Goal: Task Accomplishment & Management: Use online tool/utility

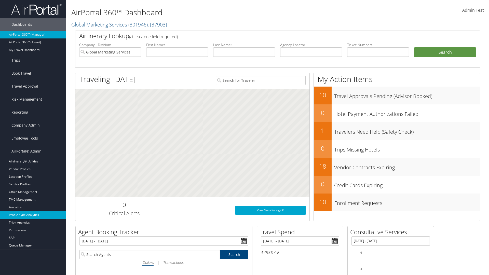
click at [33, 215] on link "Profile Sync Analytics" at bounding box center [33, 215] width 66 height 8
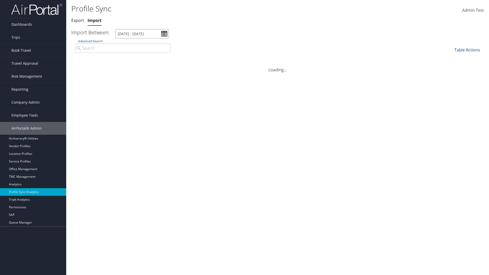
click at [142, 34] on input "[DATE] - [DATE]" at bounding box center [141, 33] width 53 height 9
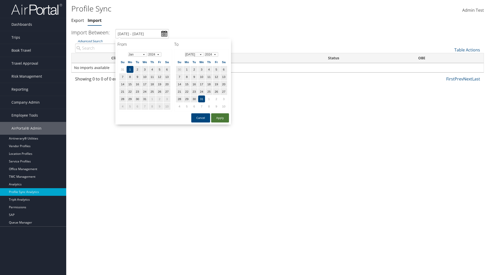
click at [220, 118] on button "Apply" at bounding box center [220, 117] width 18 height 9
type input "[DATE] - [DATE]"
